Goal: Find specific page/section: Find specific page/section

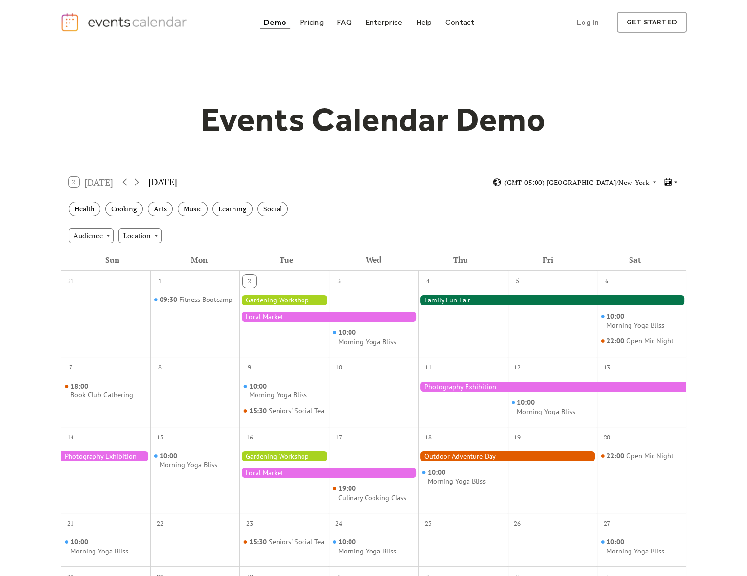
click at [674, 183] on icon at bounding box center [675, 182] width 6 height 6
click at [664, 221] on div "Cards" at bounding box center [652, 215] width 51 height 19
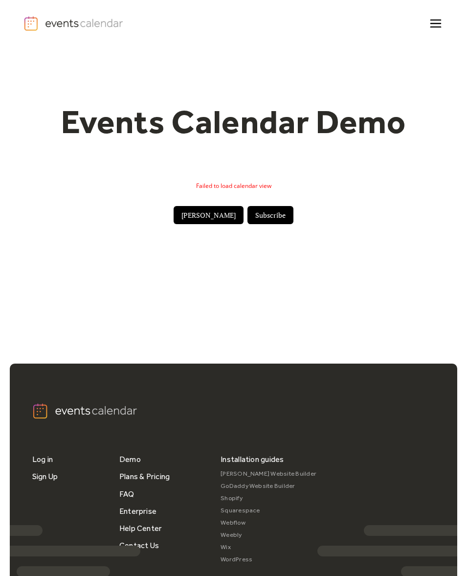
click at [260, 189] on div "Failed to load calendar view" at bounding box center [234, 186] width 420 height 28
click at [257, 187] on div "Failed to load calendar view" at bounding box center [234, 186] width 420 height 28
